Goal: Task Accomplishment & Management: Use online tool/utility

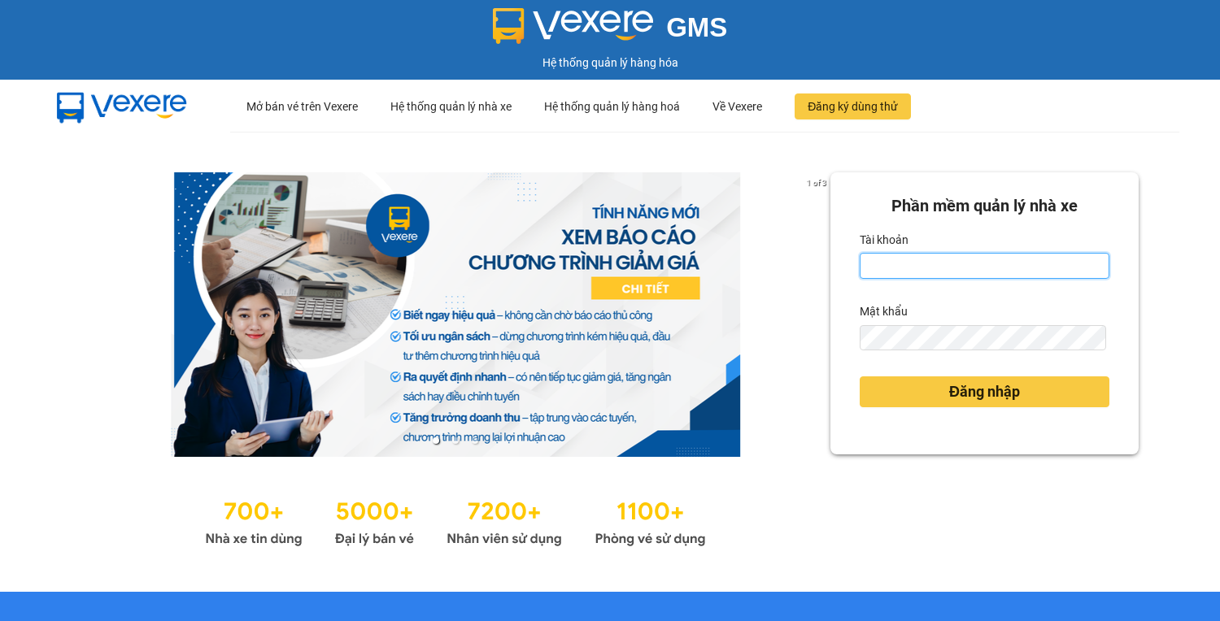
click at [881, 266] on input "Tài khoản" at bounding box center [984, 266] width 250 height 26
type input "hoantt.ktlc.saoviet"
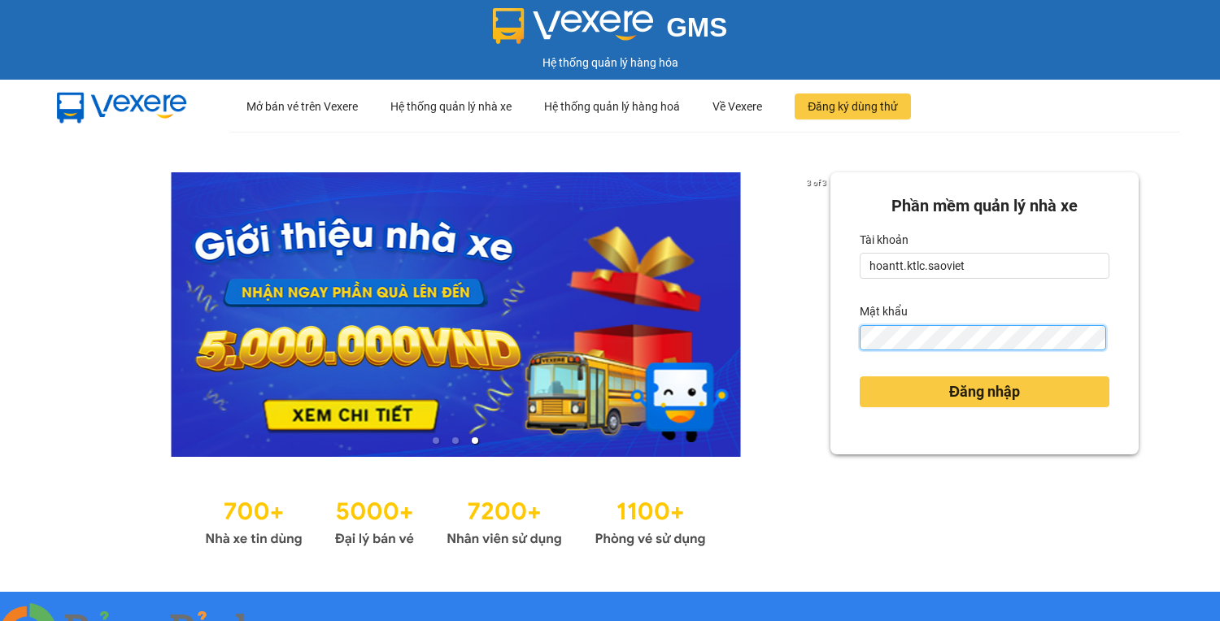
click at [859, 376] on button "Đăng nhập" at bounding box center [984, 391] width 250 height 31
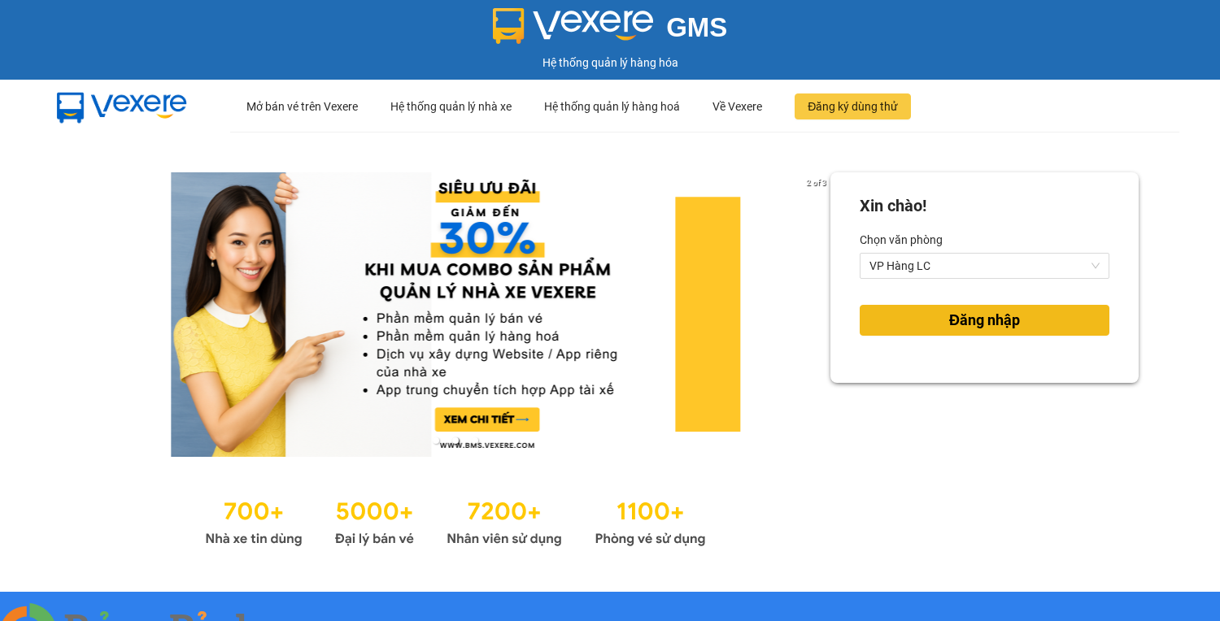
click at [964, 320] on span "Đăng nhập" at bounding box center [984, 320] width 71 height 23
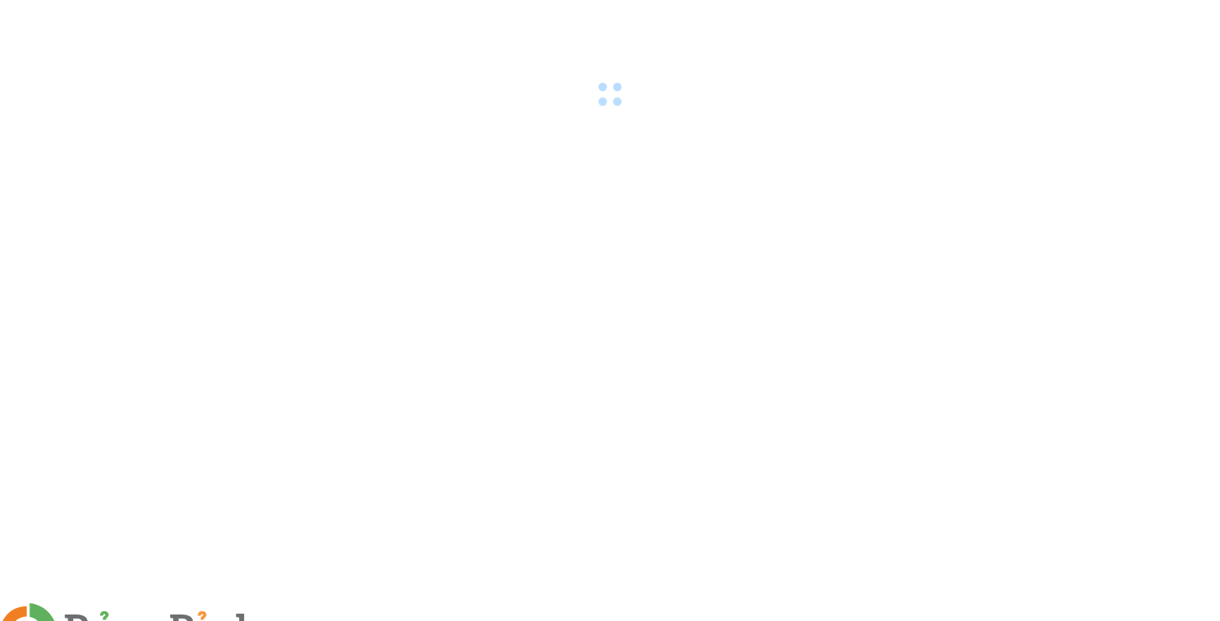
click at [299, 620] on img at bounding box center [294, 631] width 10 height 10
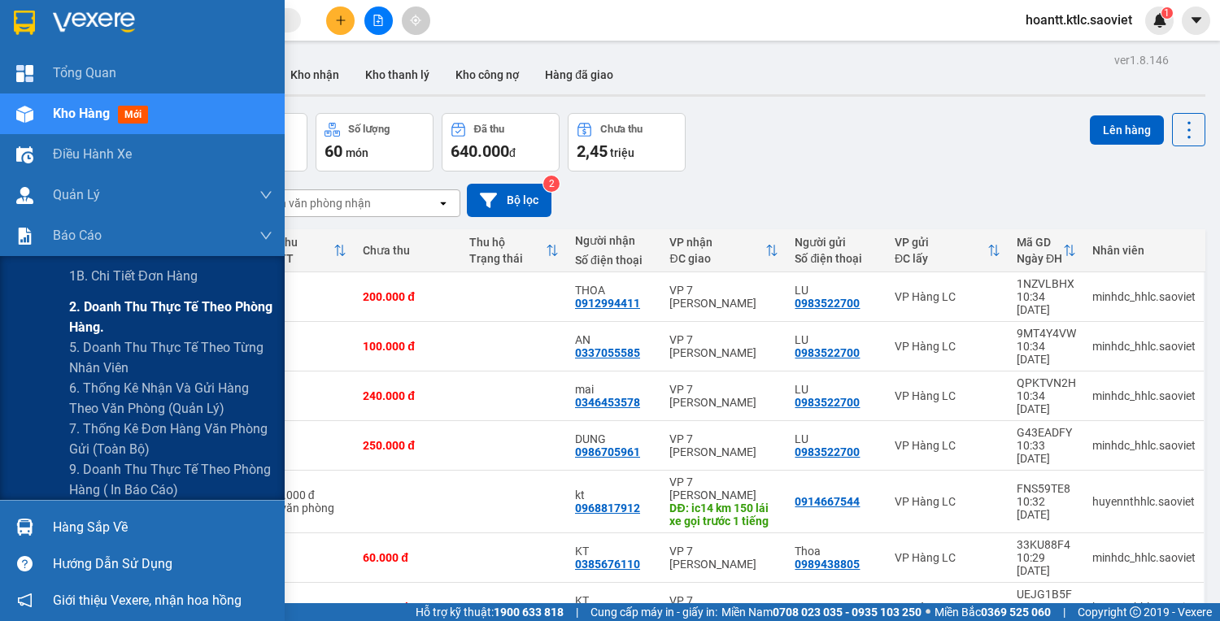
click at [88, 312] on span "2. Doanh thu thực tế theo phòng hàng." at bounding box center [170, 317] width 203 height 41
